Goal: Find specific page/section

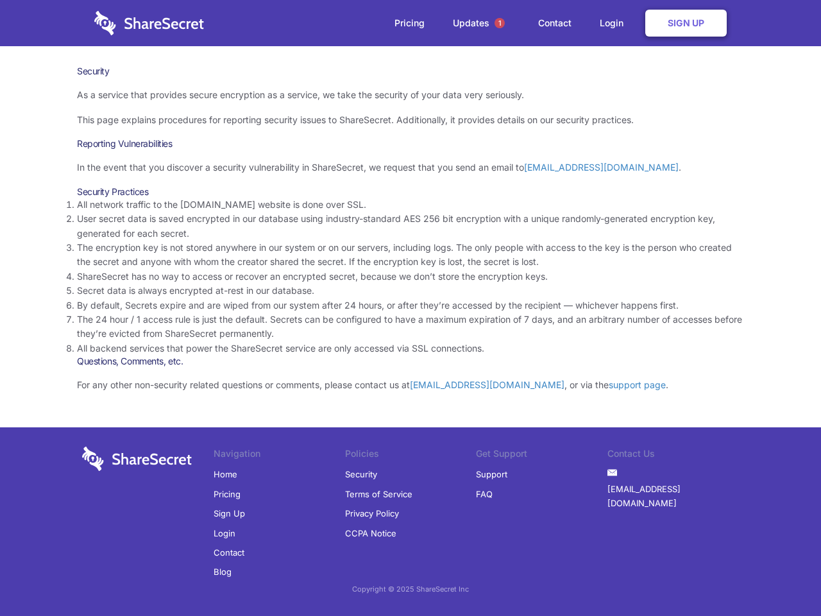
click at [410, 308] on li "By default, Secrets expire and are wiped from our system after 24 hours, or aft…" at bounding box center [410, 305] width 667 height 14
click at [500, 23] on span "1" at bounding box center [499, 23] width 10 height 10
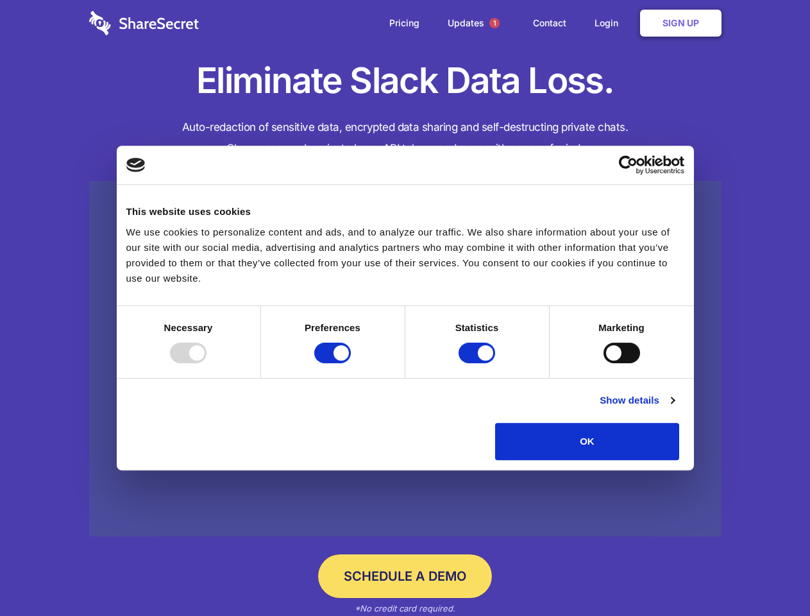
click at [206, 363] on div at bounding box center [188, 352] width 37 height 21
